Goal: Check status: Check status

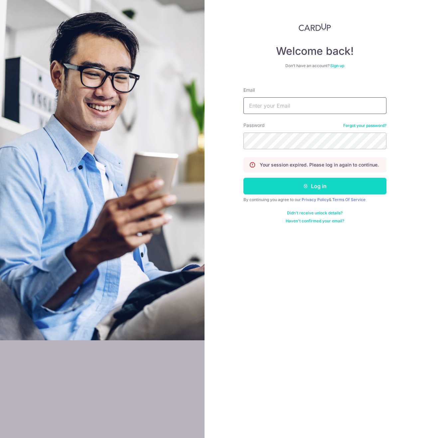
type input "[EMAIL_ADDRESS][DOMAIN_NAME]"
click at [318, 186] on button "Log in" at bounding box center [314, 186] width 143 height 17
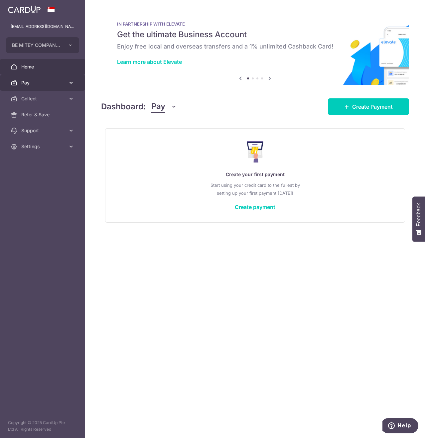
click at [58, 84] on span "Pay" at bounding box center [43, 82] width 44 height 7
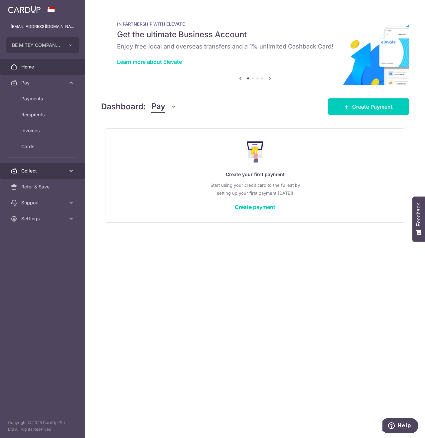
click at [63, 164] on link "Collect" at bounding box center [42, 171] width 85 height 16
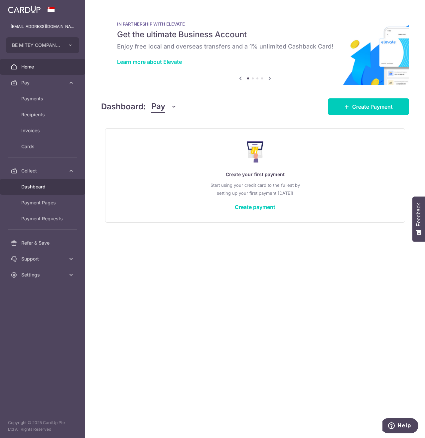
click at [52, 189] on span "Dashboard" at bounding box center [43, 187] width 44 height 7
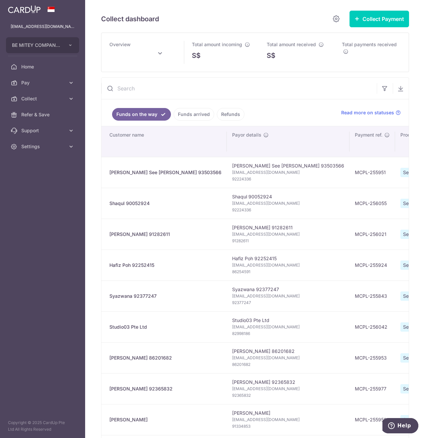
click at [178, 118] on link "Funds arrived" at bounding box center [194, 114] width 41 height 13
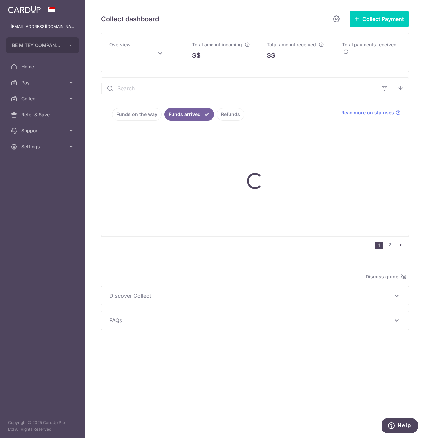
click at [157, 92] on input "text" at bounding box center [238, 88] width 275 height 21
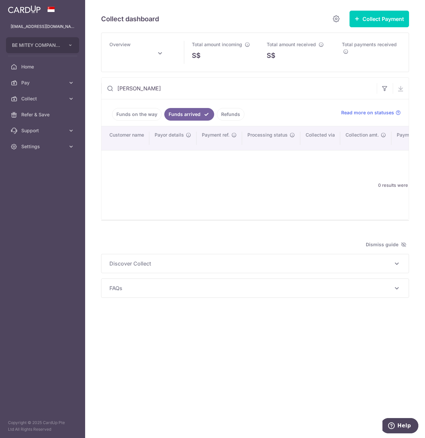
type input "karen seow"
click at [127, 113] on link "Funds on the way" at bounding box center [137, 114] width 50 height 13
type input "October 2025"
click at [164, 90] on input "karen seow" at bounding box center [238, 88] width 275 height 21
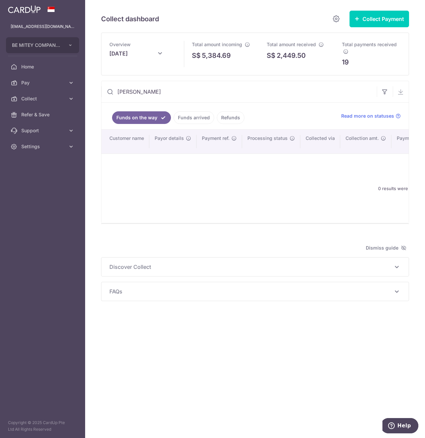
click at [164, 90] on input "karen seow" at bounding box center [238, 91] width 275 height 21
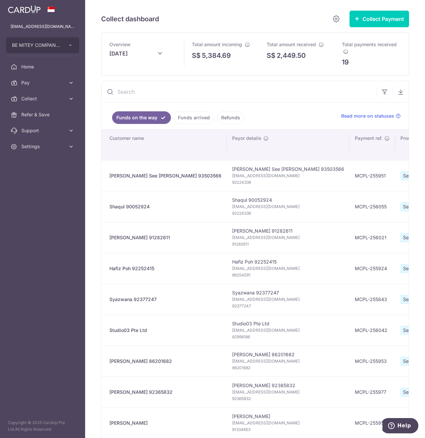
click at [185, 116] on link "Funds arrived" at bounding box center [194, 117] width 41 height 13
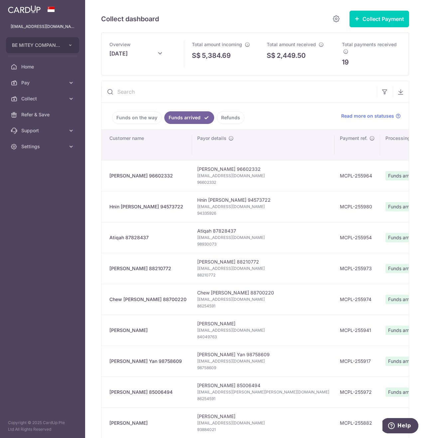
click at [158, 93] on input "text" at bounding box center [238, 91] width 275 height 21
paste input "98483699"
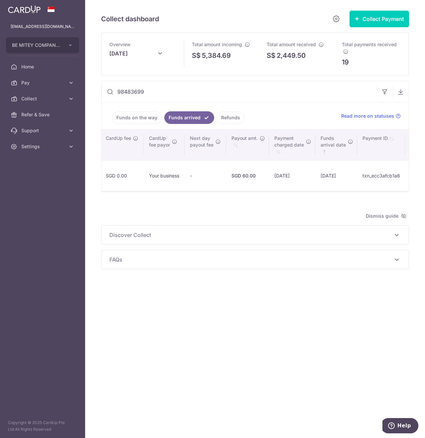
scroll to position [0, 411]
type input "98483699"
